Goal: Navigation & Orientation: Understand site structure

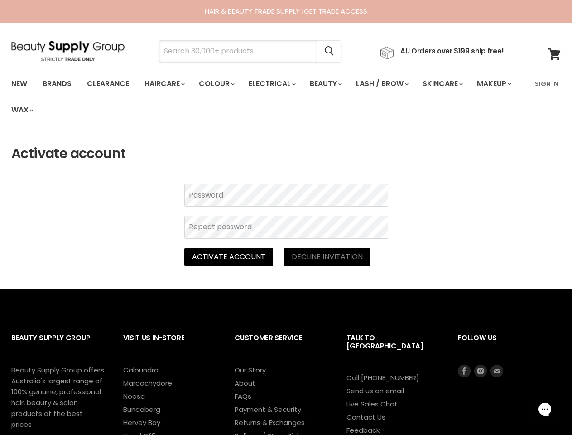
click at [241, 51] on input "Search" at bounding box center [238, 51] width 158 height 21
click at [334, 51] on icon "Search" at bounding box center [329, 52] width 9 height 10
click at [167, 84] on link "Haircare" at bounding box center [164, 83] width 53 height 19
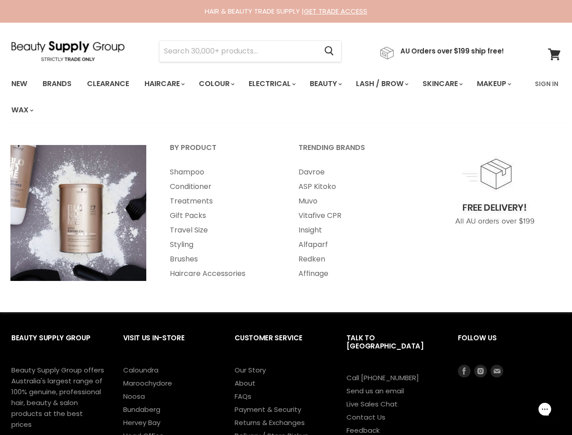
click at [222, 84] on link "Colour" at bounding box center [216, 83] width 48 height 19
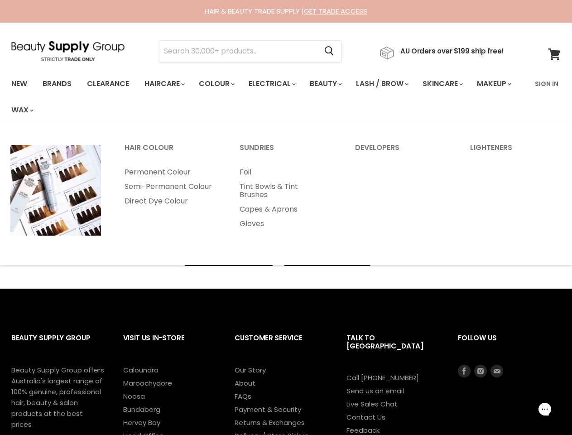
click at [278, 84] on link "Electrical" at bounding box center [271, 83] width 59 height 19
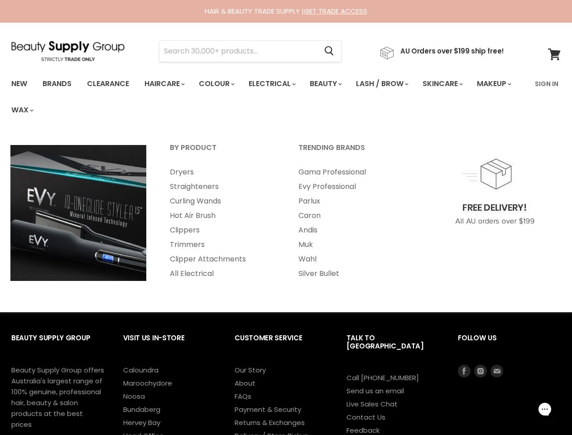
click at [333, 84] on link "Beauty" at bounding box center [325, 83] width 44 height 19
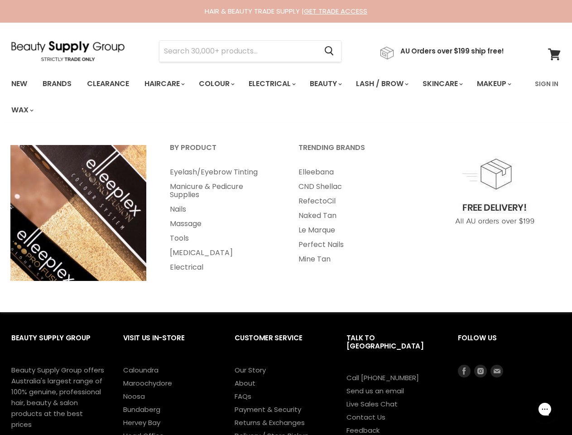
click at [392, 84] on link "Lash / Brow" at bounding box center [381, 83] width 65 height 19
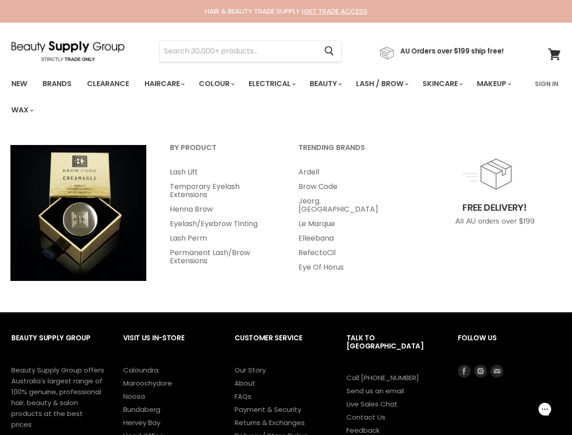
click at [454, 84] on link "Skincare" at bounding box center [442, 83] width 53 height 19
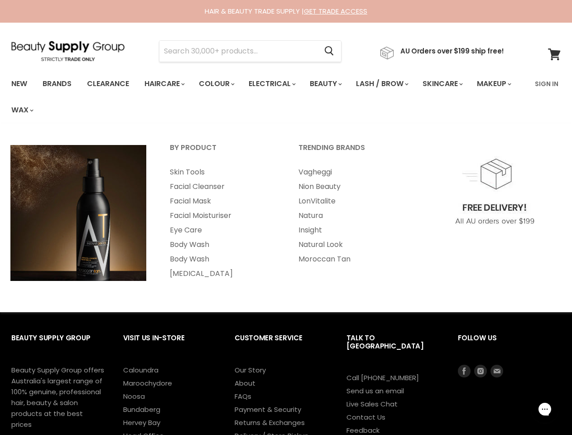
click at [470, 93] on link "Makeup" at bounding box center [493, 83] width 47 height 19
